Goal: Task Accomplishment & Management: Use online tool/utility

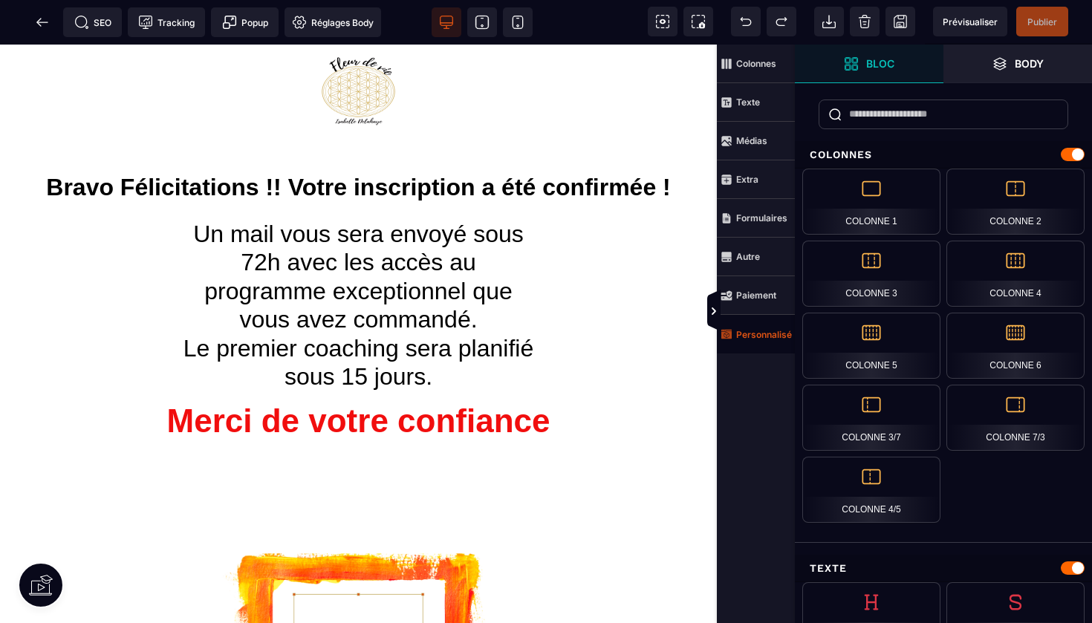
click at [750, 332] on strong "Personnalisé" at bounding box center [764, 334] width 56 height 11
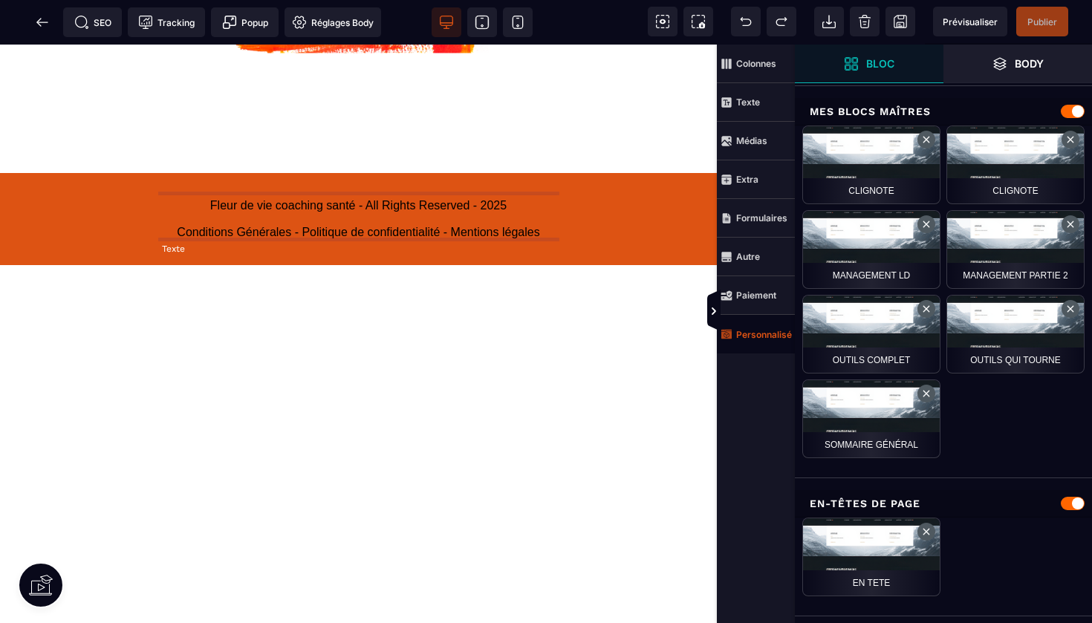
scroll to position [850, 0]
click at [962, 27] on span "Prévisualiser" at bounding box center [970, 22] width 74 height 30
click at [42, 22] on icon at bounding box center [41, 22] width 11 height 1
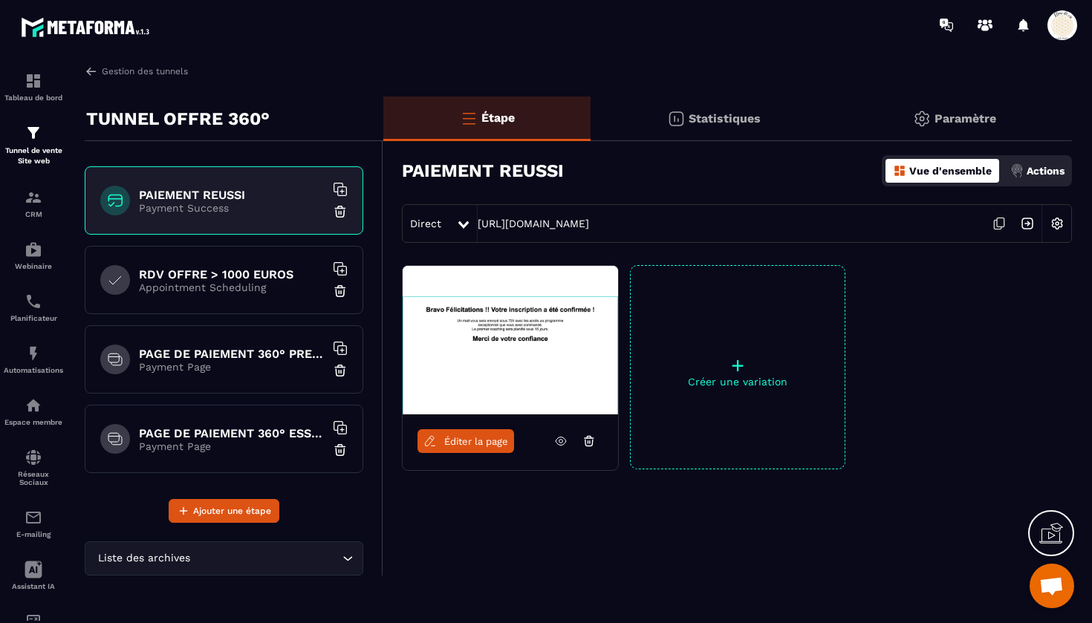
scroll to position [310, 0]
click at [236, 287] on p "Appointment Scheduling" at bounding box center [232, 289] width 186 height 12
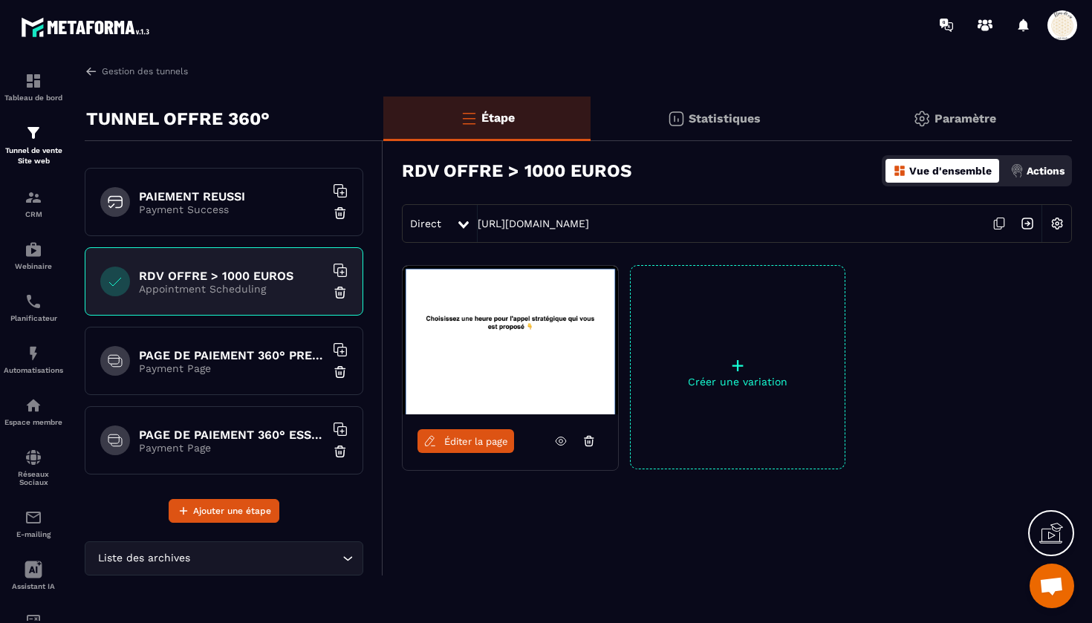
click at [466, 444] on span "Éditer la page" at bounding box center [476, 441] width 64 height 11
